Goal: Task Accomplishment & Management: Use online tool/utility

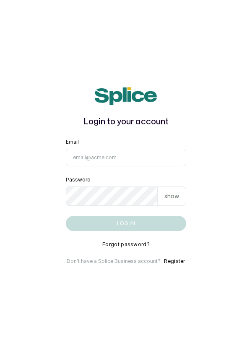
type input "info@dermaspaceng.com"
click at [66, 216] on button "Log in" at bounding box center [126, 223] width 121 height 15
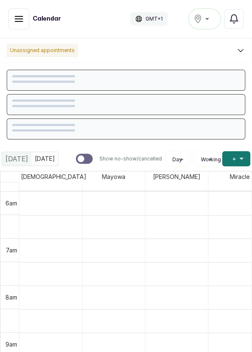
scroll to position [283, 0]
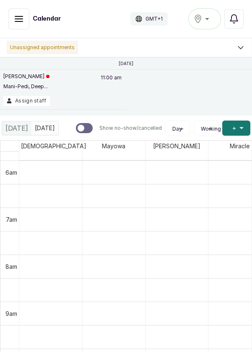
click at [209, 18] on div "Ikoyi" at bounding box center [205, 19] width 22 height 10
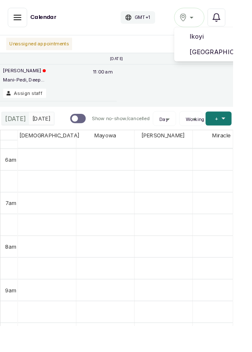
click at [223, 63] on li "[GEOGRAPHIC_DATA]" at bounding box center [231, 56] width 84 height 17
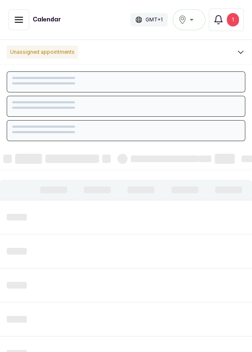
scroll to position [283, 0]
